Goal: Task Accomplishment & Management: Use online tool/utility

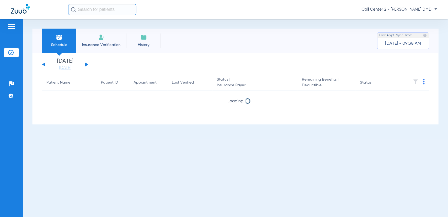
drag, startPoint x: 107, startPoint y: 41, endPoint x: 106, endPoint y: 44, distance: 3.7
click at [107, 41] on li "Insurance Verification" at bounding box center [101, 41] width 50 height 25
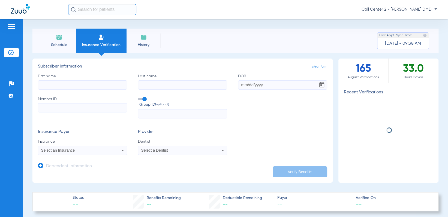
click at [87, 85] on input "First name" at bounding box center [82, 84] width 89 height 9
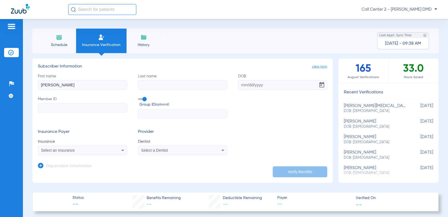
type input "[PERSON_NAME]"
click at [245, 85] on input "DOB" at bounding box center [282, 84] width 89 height 9
type input "[DATE]"
click at [62, 105] on input "Member ID" at bounding box center [82, 107] width 89 height 9
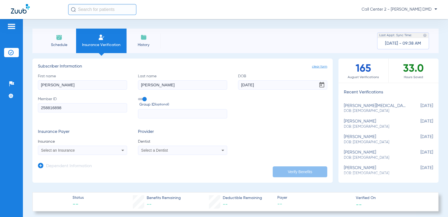
type input "258816898"
click at [69, 149] on span "Select an Insurance" at bounding box center [58, 150] width 34 height 4
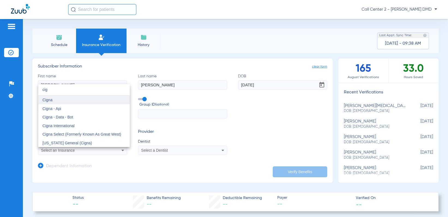
type input "cig"
drag, startPoint x: 81, startPoint y: 98, endPoint x: 120, endPoint y: 124, distance: 47.2
click at [81, 98] on mat-option "Cigna" at bounding box center [84, 100] width 92 height 9
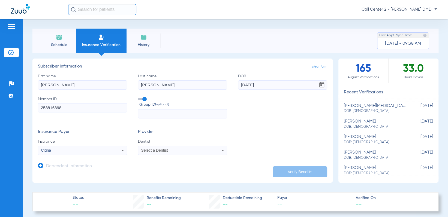
click at [152, 146] on mat-select "Select a Dentist" at bounding box center [182, 150] width 89 height 9
click at [157, 150] on span "Select a Dentist" at bounding box center [154, 150] width 27 height 4
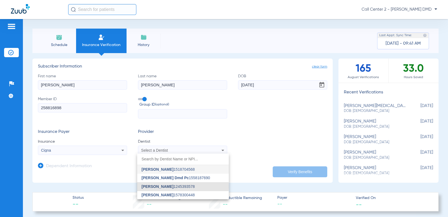
drag, startPoint x: 154, startPoint y: 186, endPoint x: 220, endPoint y: 190, distance: 66.0
click at [154, 186] on span "[PERSON_NAME]" at bounding box center [157, 186] width 32 height 4
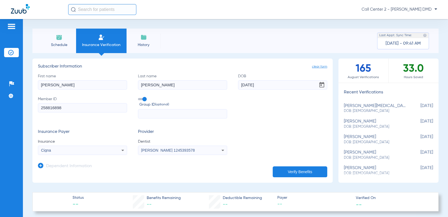
click at [282, 174] on button "Verify Benefits" at bounding box center [299, 171] width 54 height 11
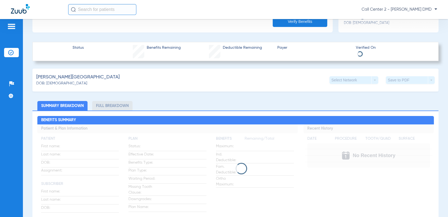
scroll to position [163, 0]
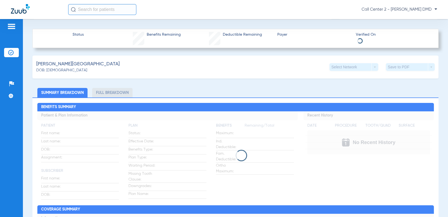
click at [105, 93] on li "Full Breakdown" at bounding box center [112, 93] width 40 height 10
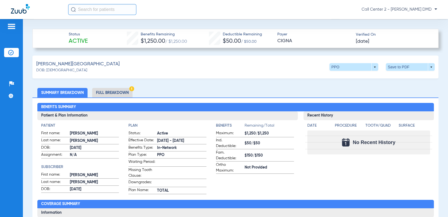
click at [108, 91] on li "Full Breakdown" at bounding box center [112, 93] width 40 height 10
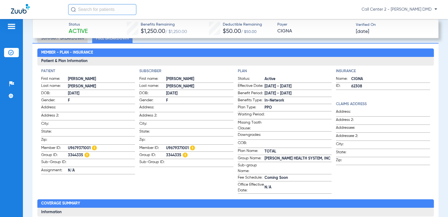
scroll to position [191, 0]
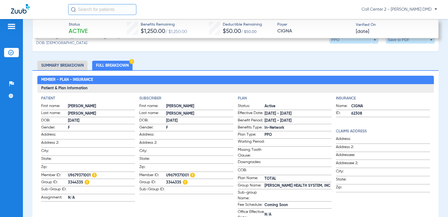
click at [71, 62] on li "Summary Breakdown" at bounding box center [62, 66] width 50 height 10
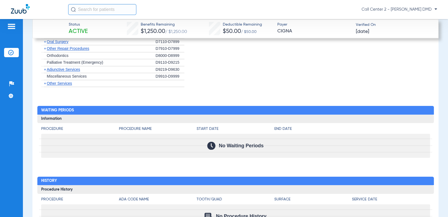
scroll to position [665, 0]
